Goal: Task Accomplishment & Management: Use online tool/utility

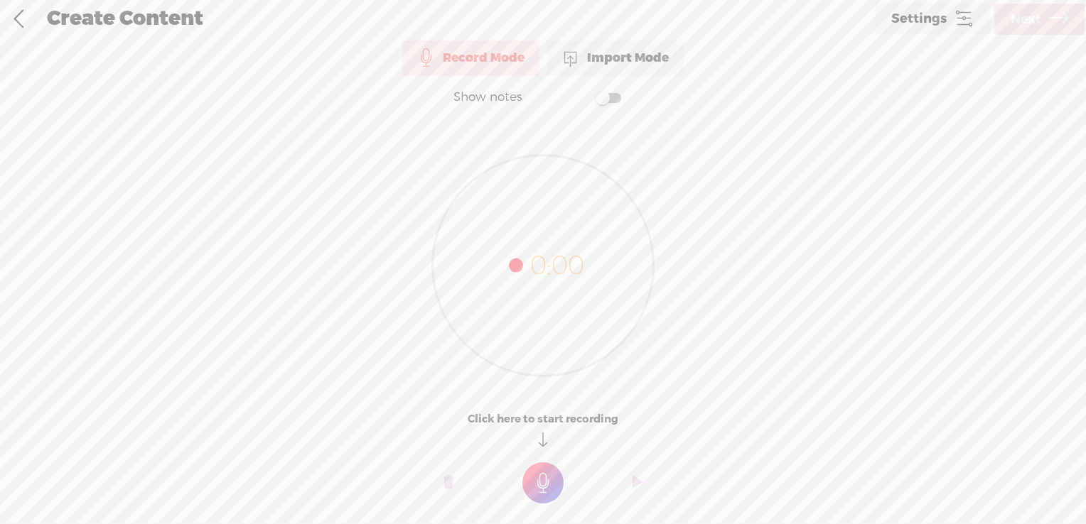
click at [601, 59] on div "Import Mode" at bounding box center [614, 58] width 137 height 36
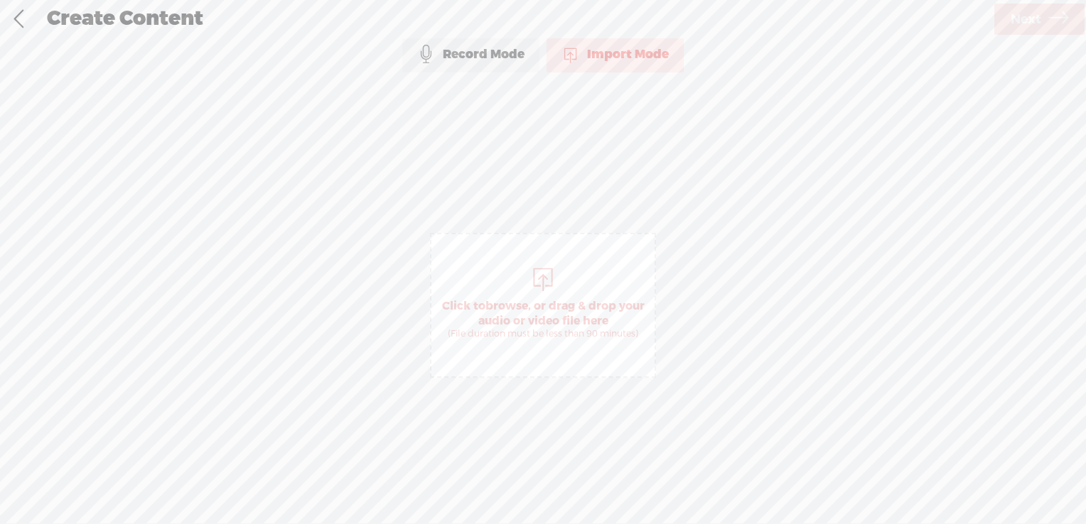
click at [472, 61] on div "Record Mode" at bounding box center [470, 55] width 137 height 36
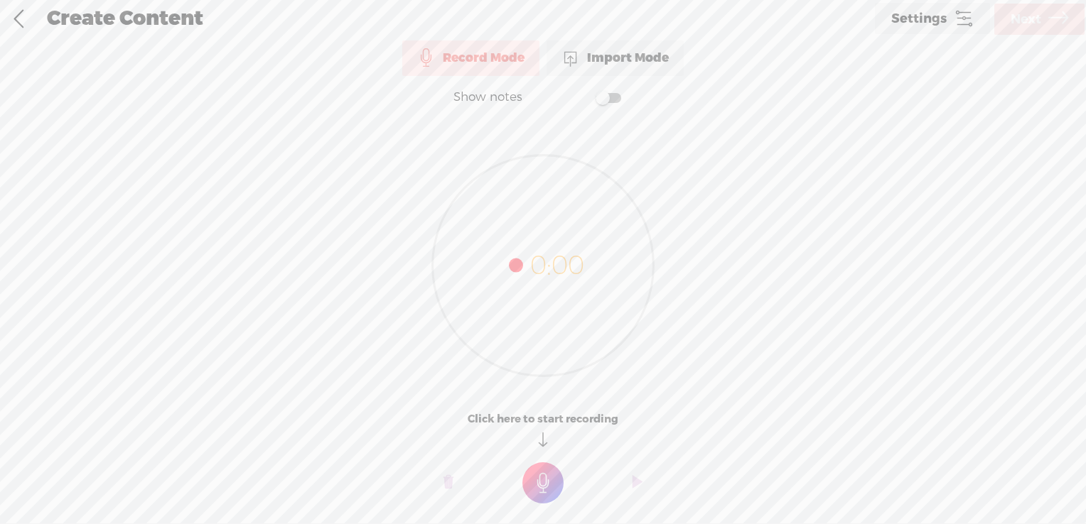
click at [631, 481] on o at bounding box center [637, 483] width 57 height 43
click at [451, 482] on t at bounding box center [448, 483] width 10 height 43
click at [545, 484] on t at bounding box center [542, 483] width 41 height 41
click at [530, 259] on icon at bounding box center [543, 266] width 221 height 221
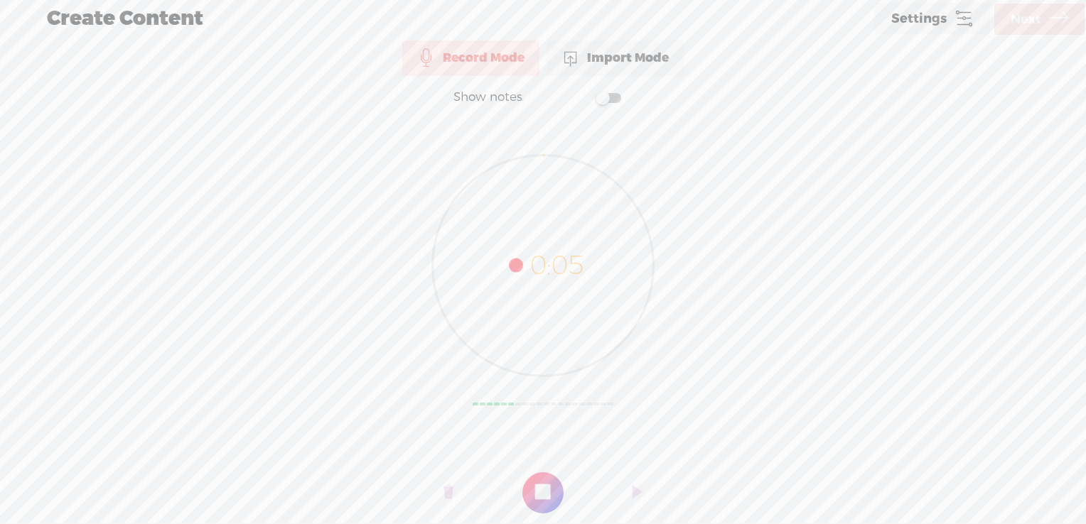
click at [535, 492] on t at bounding box center [542, 492] width 41 height 41
click at [550, 491] on t at bounding box center [542, 492] width 41 height 41
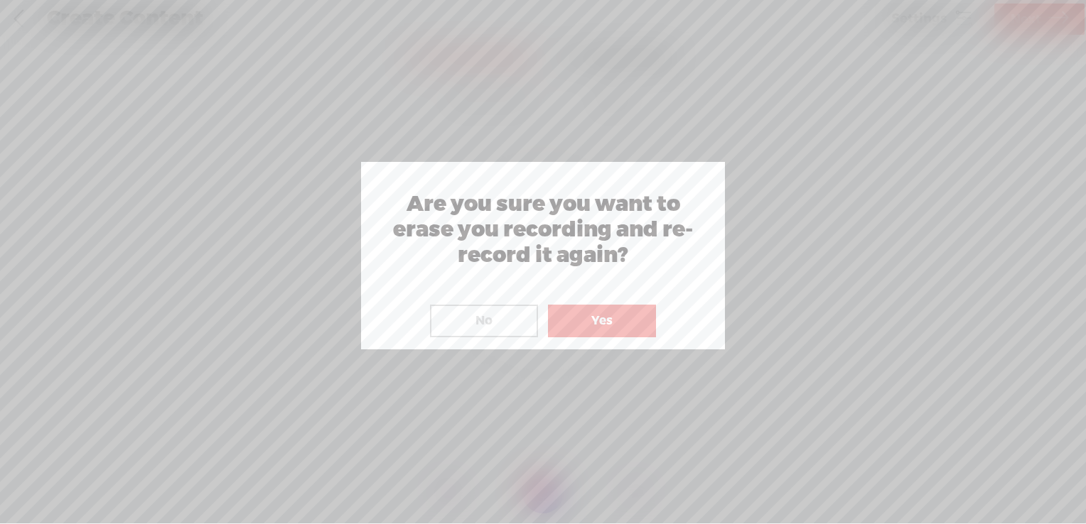
click at [484, 322] on button "No" at bounding box center [484, 321] width 108 height 33
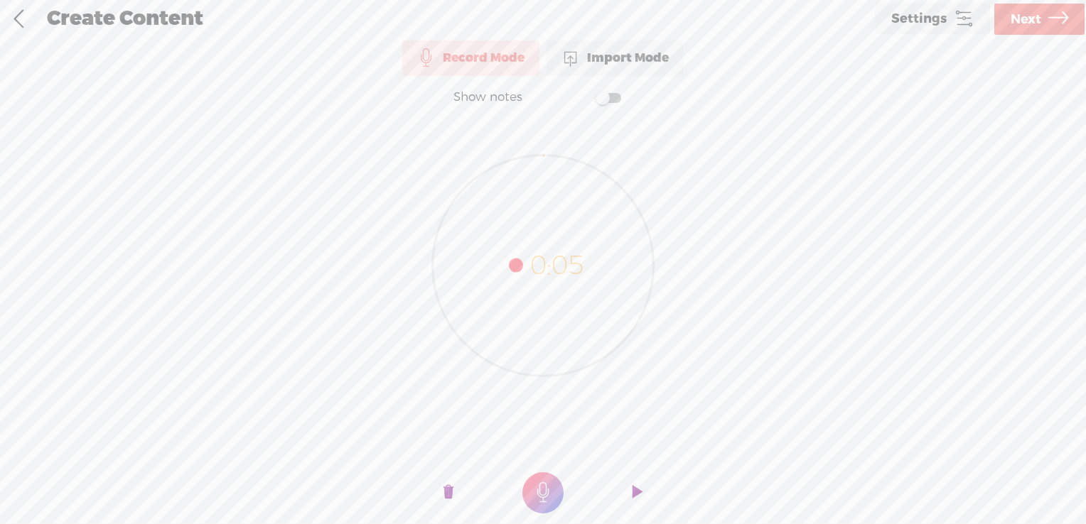
click at [558, 493] on t at bounding box center [542, 492] width 41 height 41
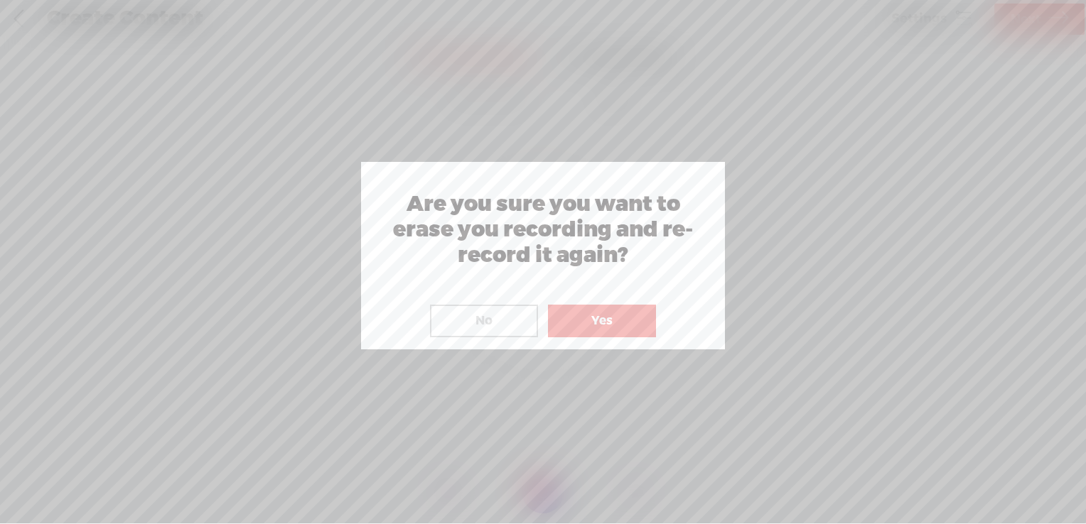
click at [586, 320] on button "Yes" at bounding box center [602, 321] width 108 height 33
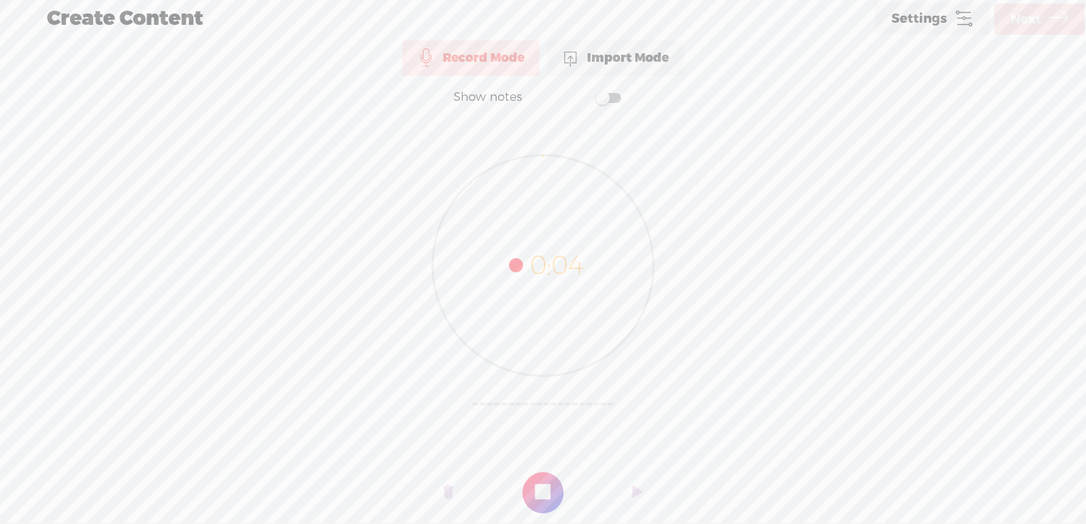
click at [514, 60] on div "Record Mode" at bounding box center [470, 58] width 137 height 36
click at [638, 487] on t at bounding box center [637, 493] width 10 height 43
click at [539, 480] on t at bounding box center [542, 492] width 41 height 41
click at [14, 29] on link at bounding box center [19, 19] width 36 height 37
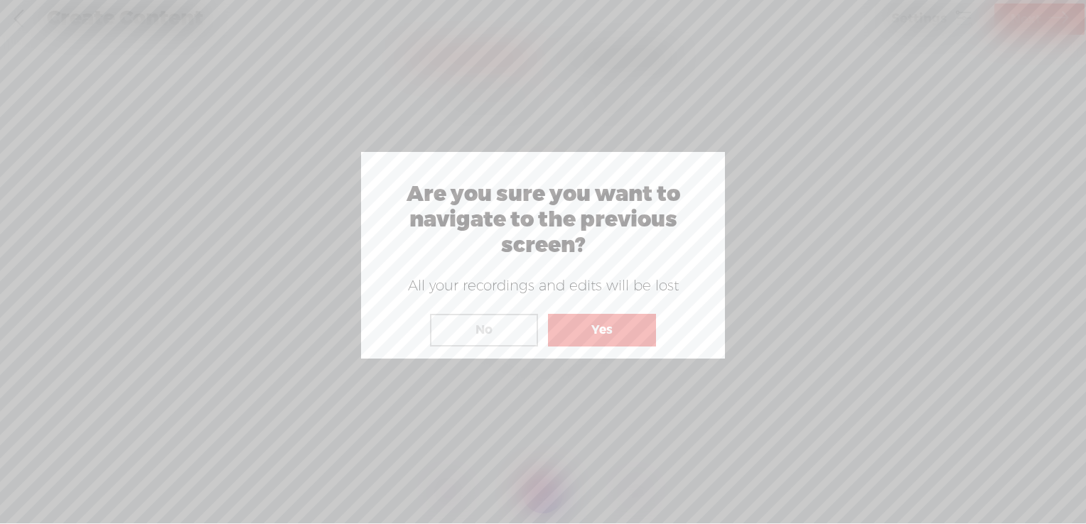
click at [593, 334] on button "Yes" at bounding box center [602, 330] width 108 height 33
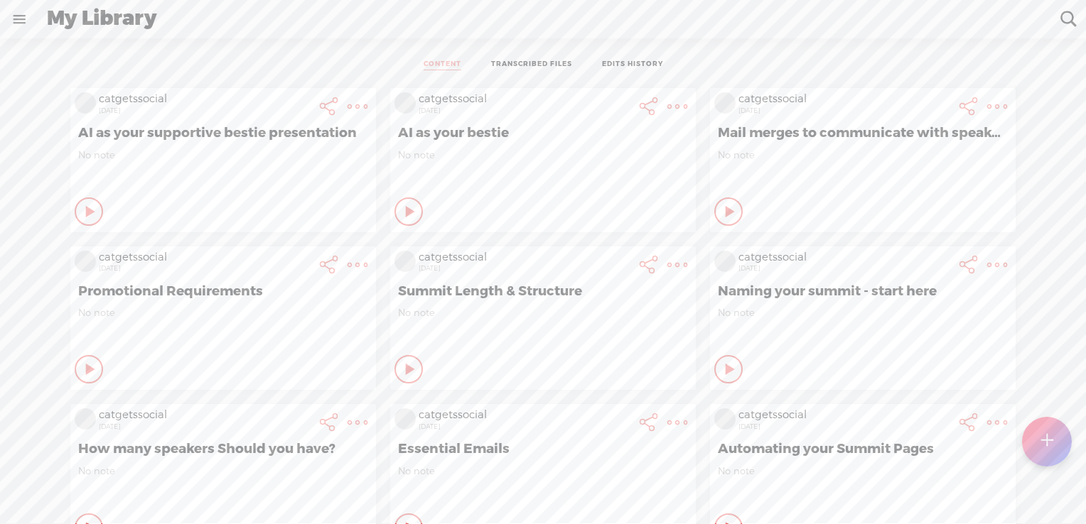
click at [1045, 448] on t at bounding box center [1046, 441] width 12 height 31
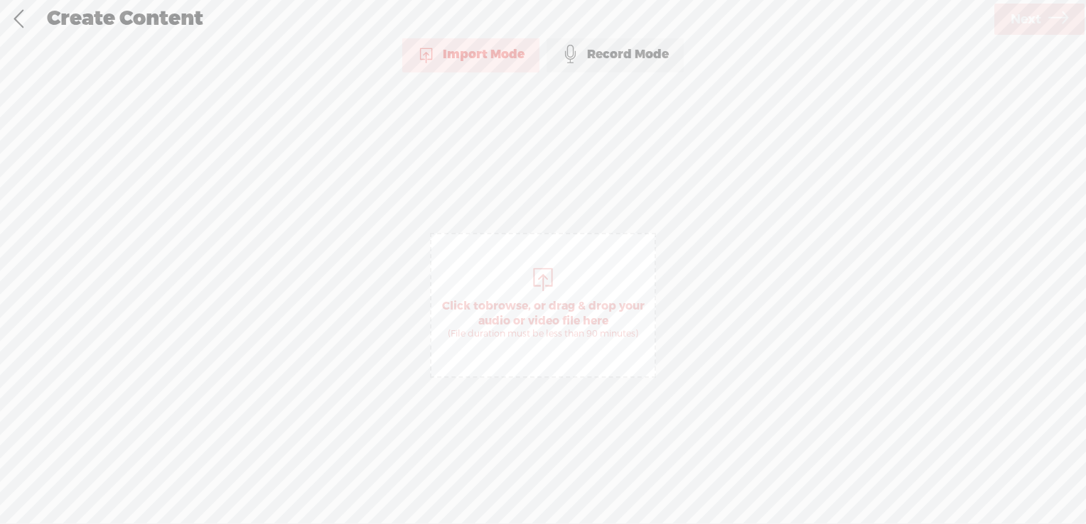
click at [517, 308] on span "browse" at bounding box center [506, 306] width 43 height 14
click at [1023, 18] on span "Next" at bounding box center [1025, 19] width 31 height 36
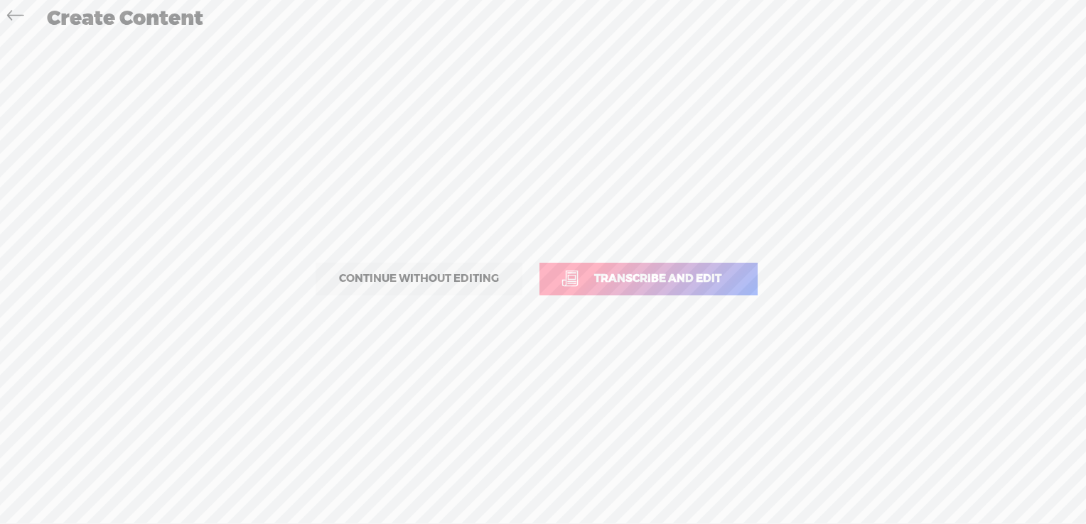
click at [625, 278] on span "Transcribe and edit" at bounding box center [657, 279] width 157 height 16
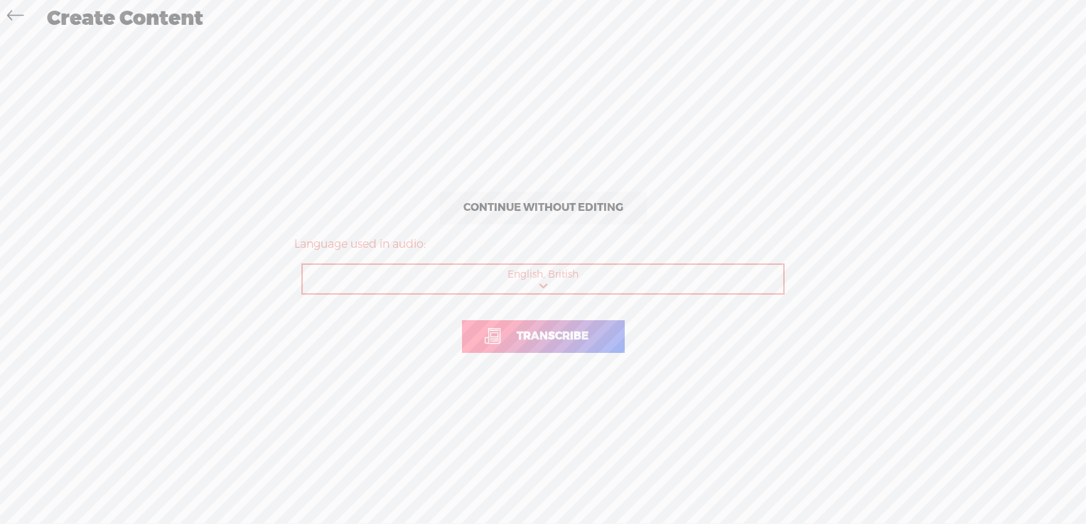
click at [568, 339] on span "Transcribe" at bounding box center [553, 336] width 102 height 16
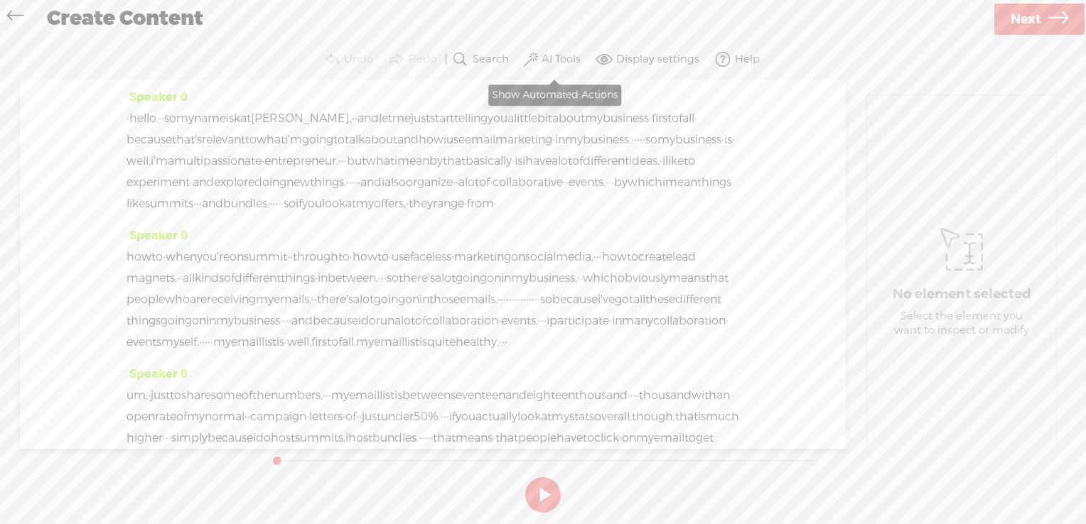
click at [548, 58] on label "AI Tools" at bounding box center [560, 60] width 39 height 14
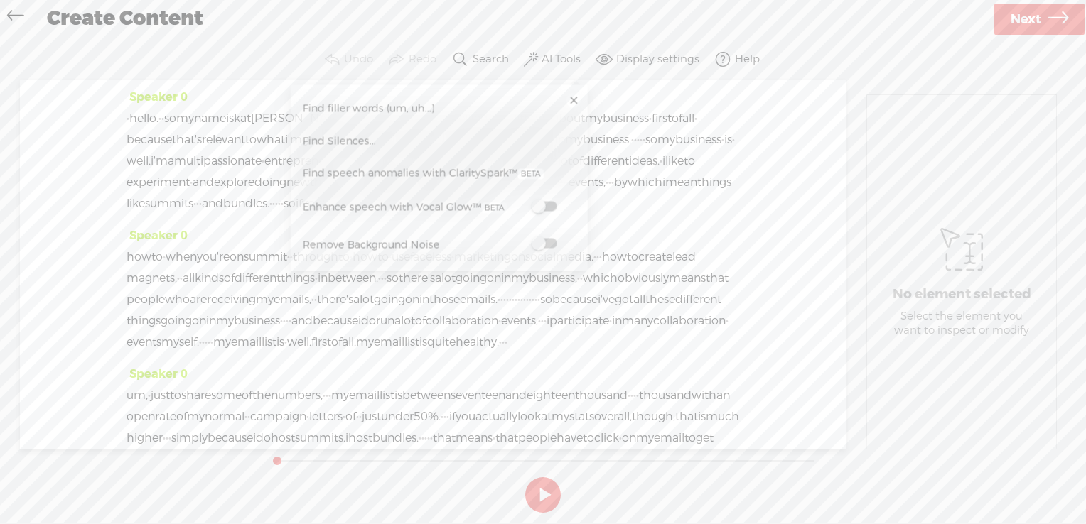
click at [554, 202] on span at bounding box center [544, 207] width 26 height 10
click at [547, 241] on span at bounding box center [544, 244] width 26 height 10
click at [1033, 7] on span "Next" at bounding box center [1025, 19] width 31 height 36
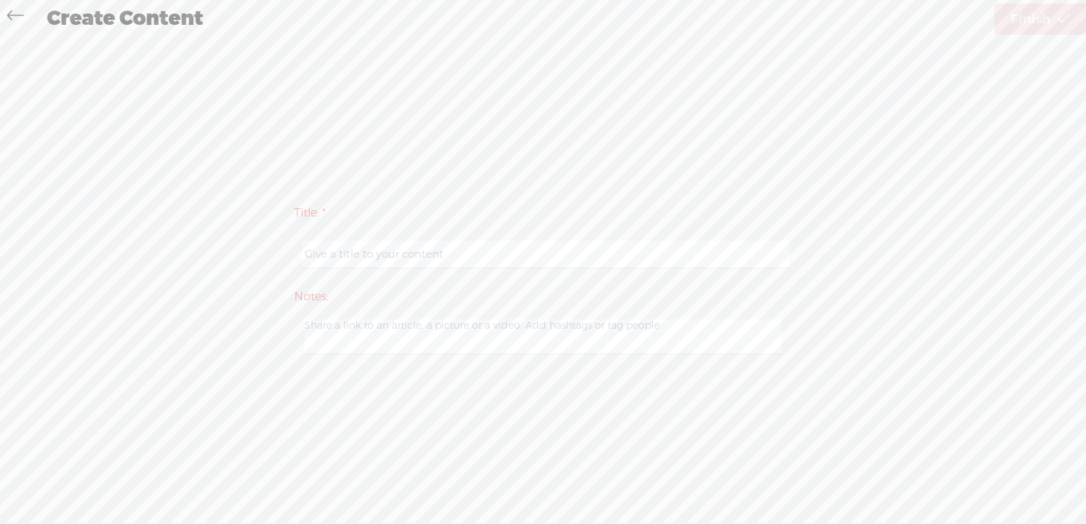
click at [439, 257] on input "text" at bounding box center [545, 255] width 487 height 28
type input "Keeping it human and relatable"
click at [1034, 11] on span "Finish" at bounding box center [1030, 19] width 40 height 36
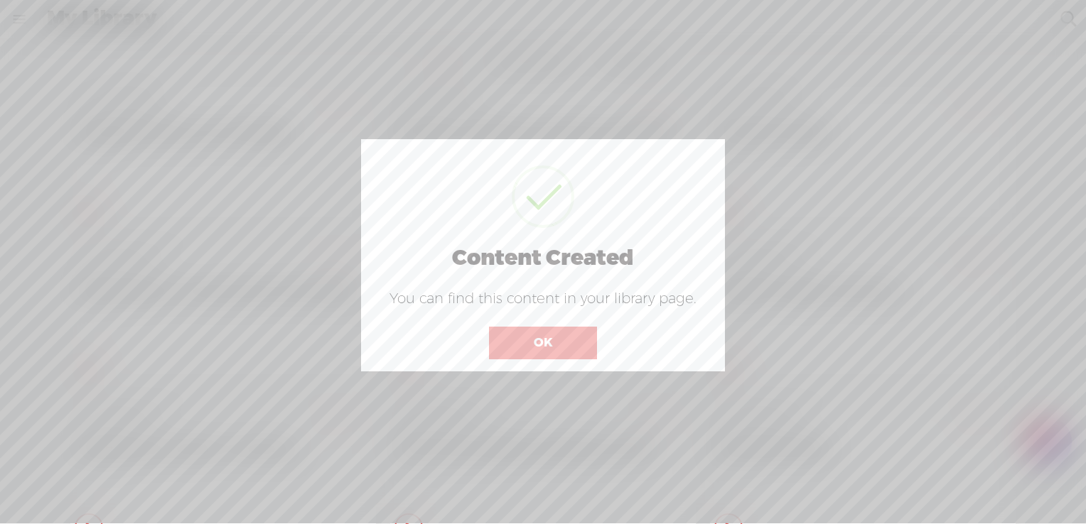
click at [558, 347] on button "OK" at bounding box center [543, 343] width 108 height 33
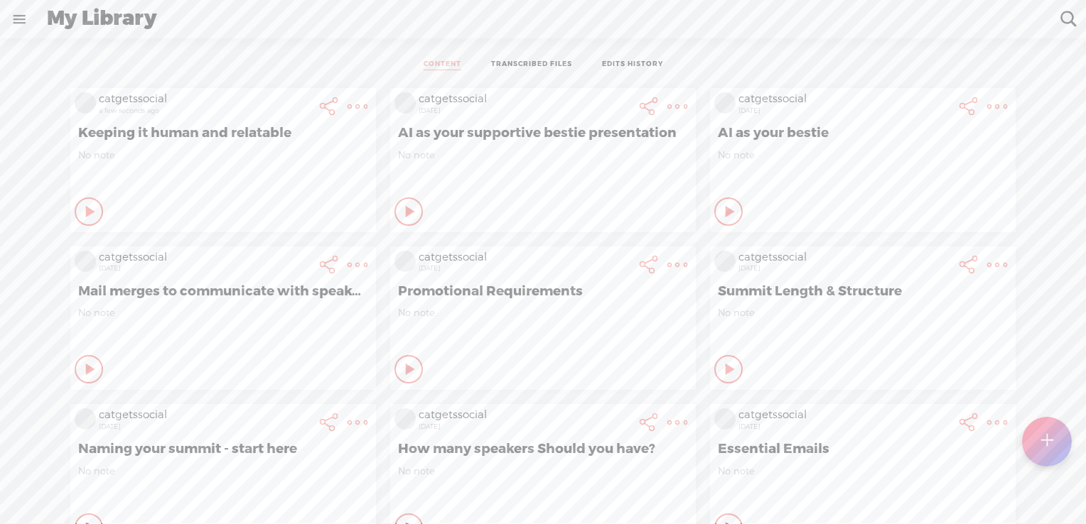
click at [347, 104] on t at bounding box center [357, 107] width 20 height 20
click at [274, 252] on link "Download Audio" at bounding box center [270, 252] width 161 height 33
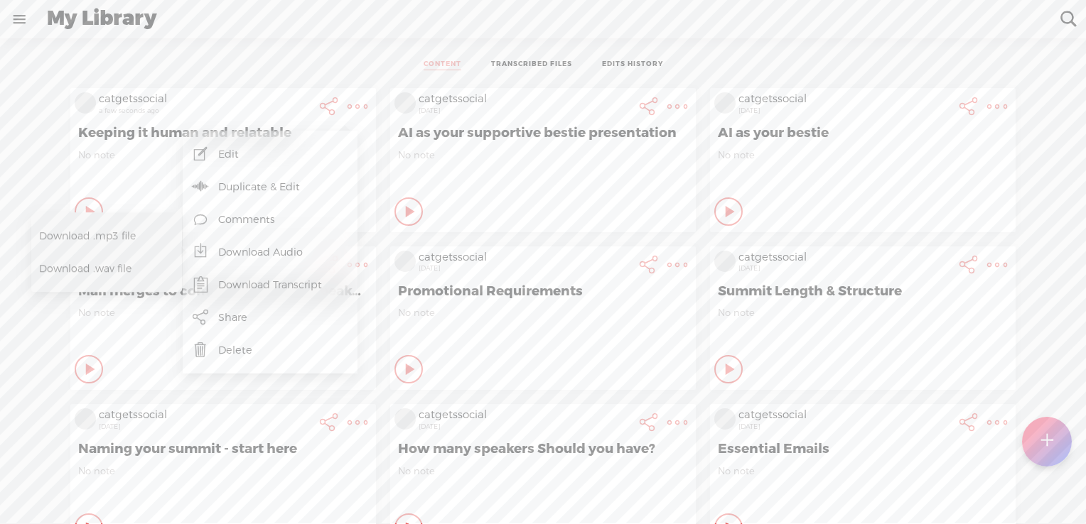
click at [272, 254] on link "Download Audio" at bounding box center [270, 252] width 161 height 33
click at [266, 251] on link "Download Audio" at bounding box center [270, 252] width 161 height 33
click at [273, 33] on div "My Library" at bounding box center [543, 19] width 1013 height 37
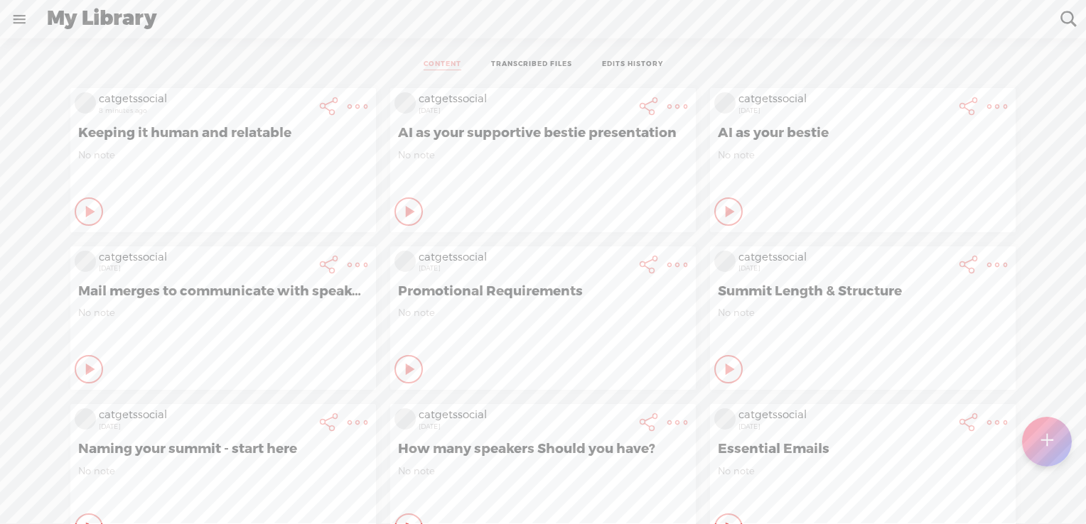
click at [347, 103] on t at bounding box center [357, 107] width 20 height 20
click at [256, 252] on link "Download Audio" at bounding box center [270, 252] width 161 height 33
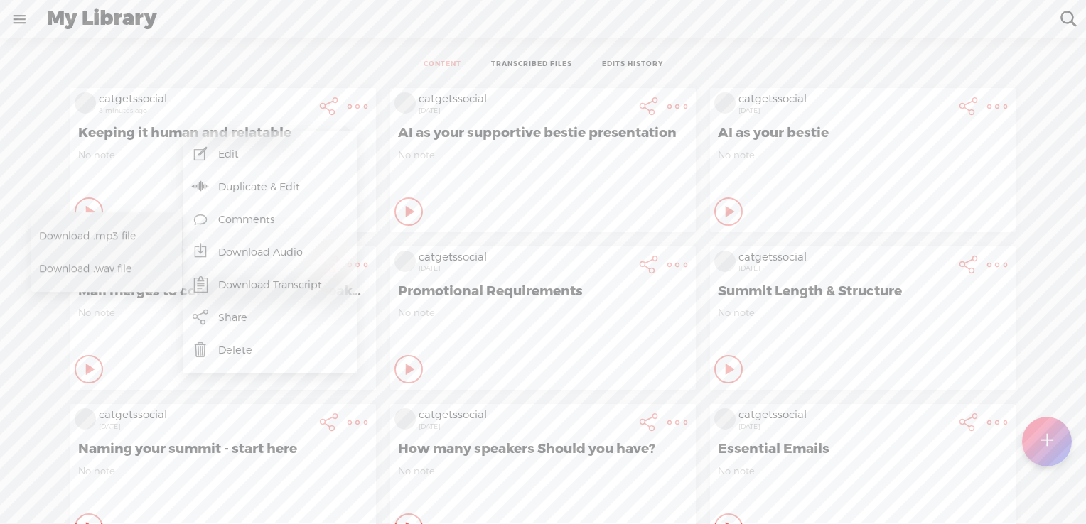
click at [134, 237] on span "Download .mp3 file" at bounding box center [101, 236] width 125 height 32
